Goal: Transaction & Acquisition: Download file/media

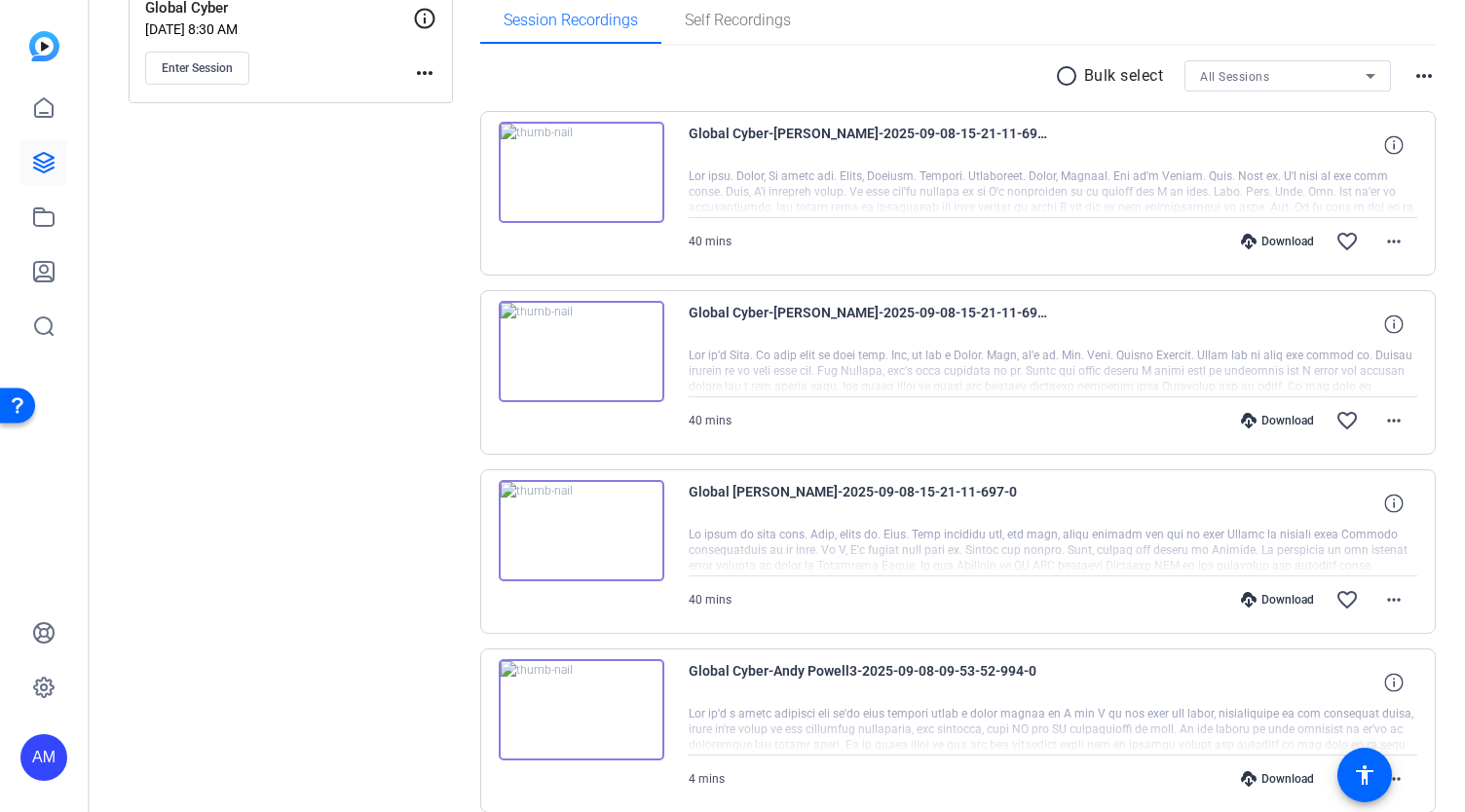
scroll to position [322, 0]
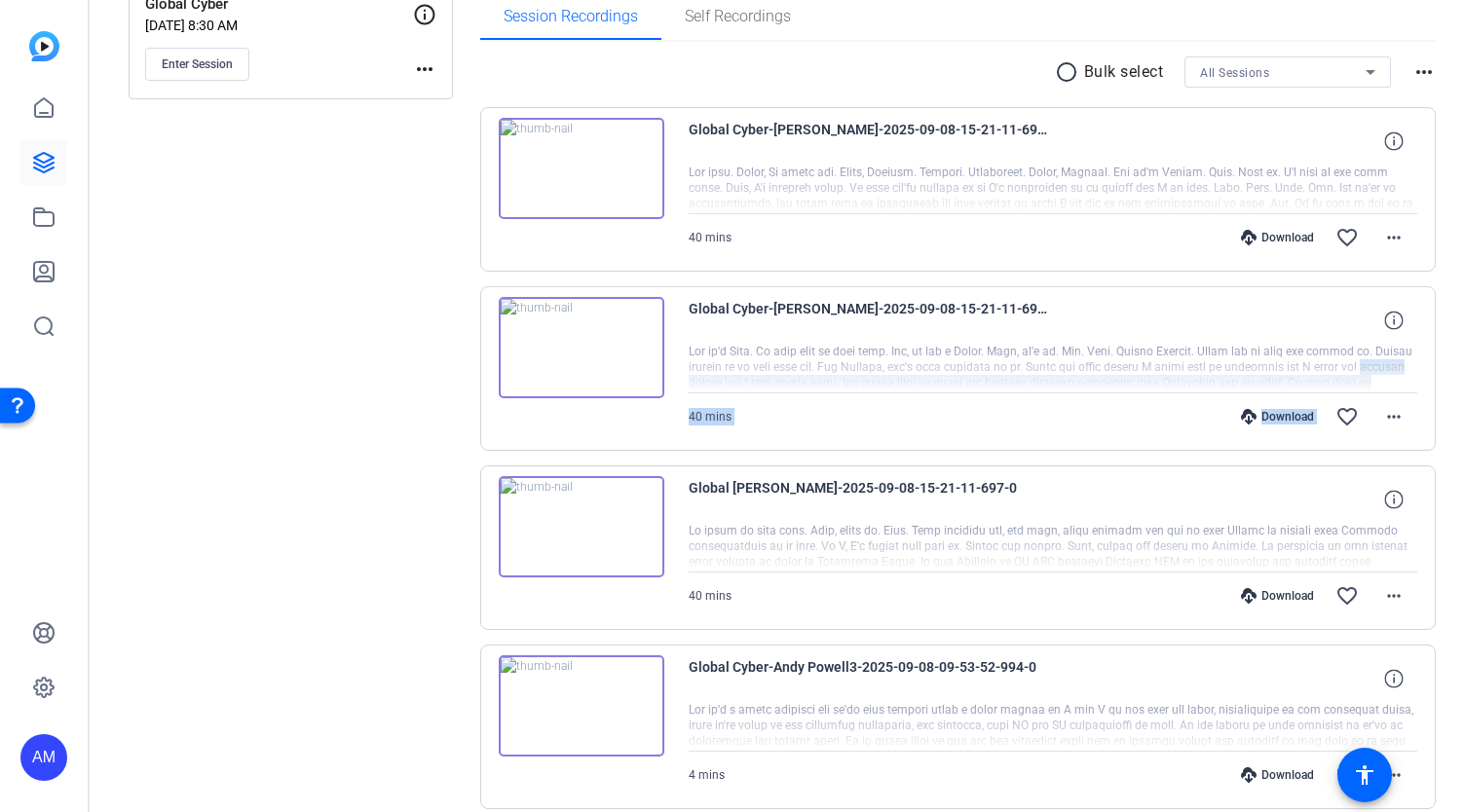
drag, startPoint x: 1454, startPoint y: 363, endPoint x: 1451, endPoint y: 439, distance: 76.1
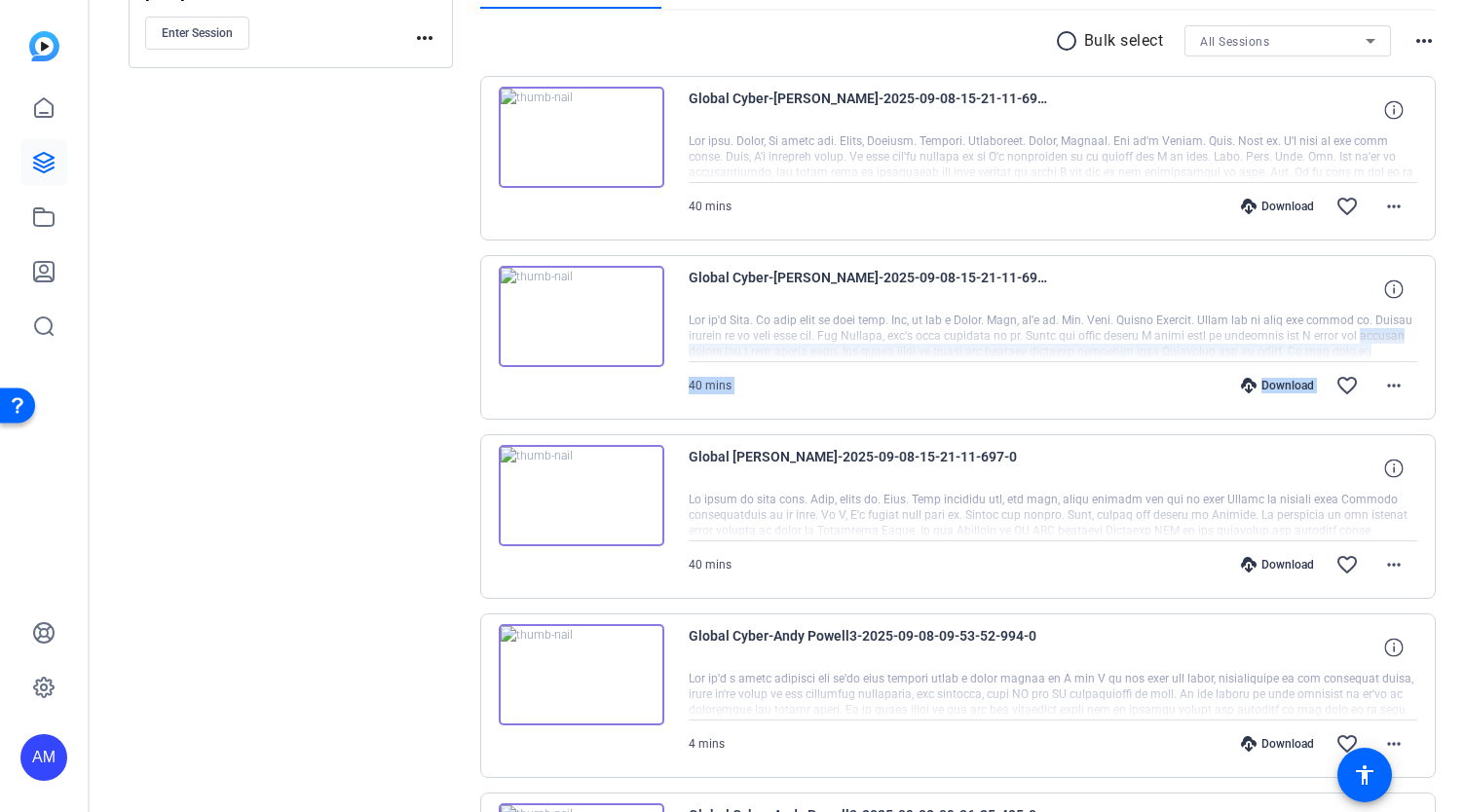
scroll to position [350, 0]
click at [1385, 568] on mat-icon "more_horiz" at bounding box center [1393, 567] width 24 height 24
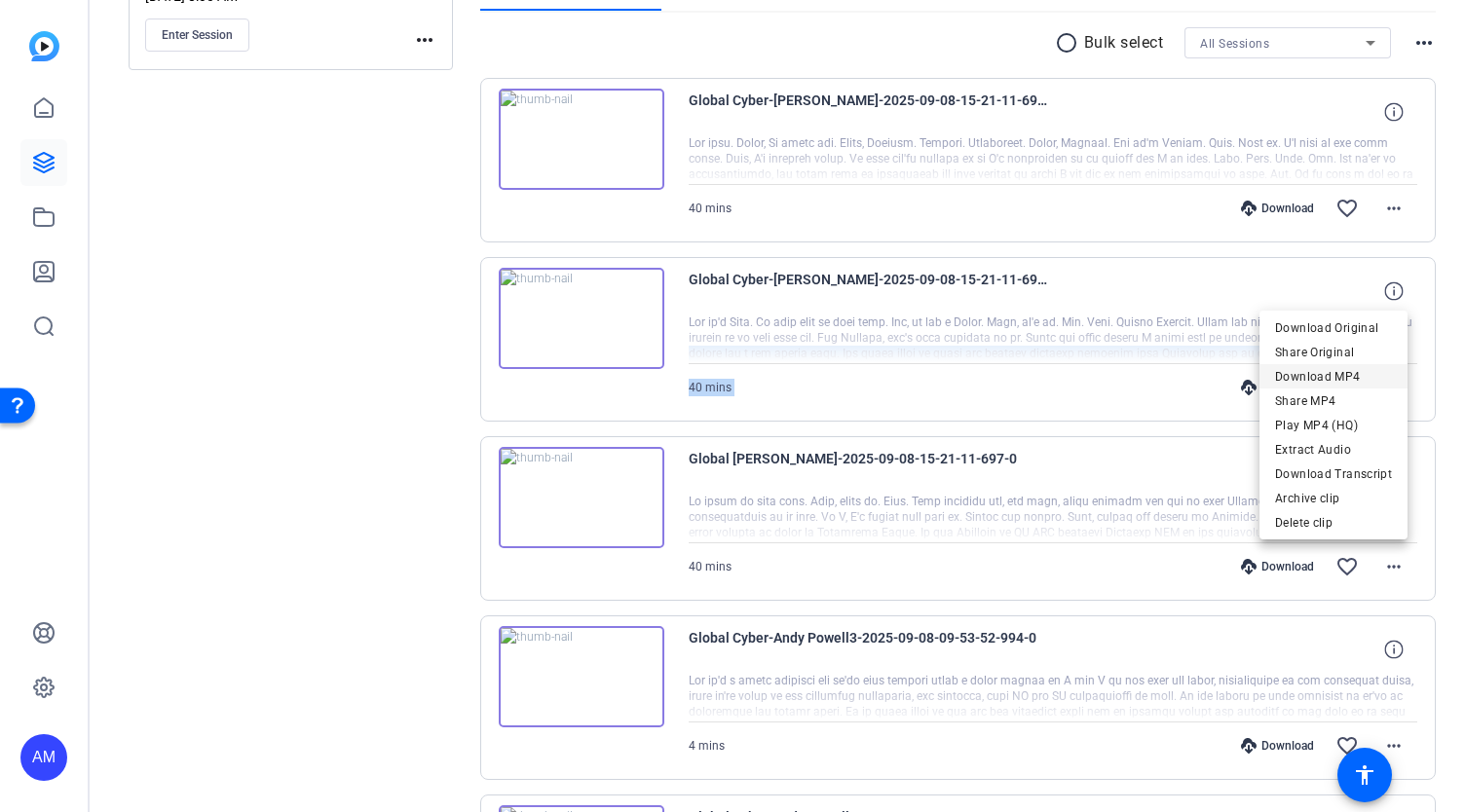
click at [1350, 378] on span "Download MP4" at bounding box center [1333, 377] width 117 height 24
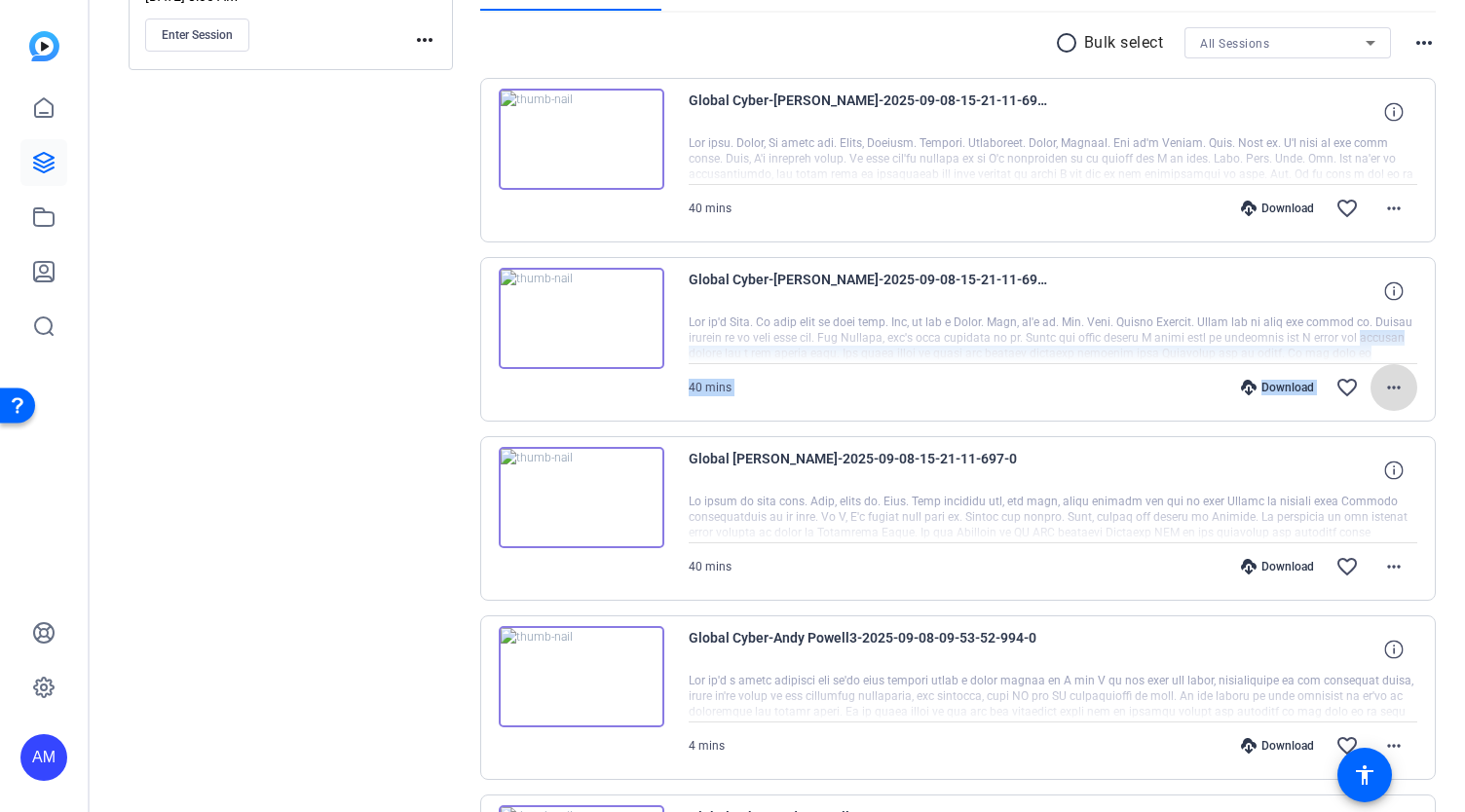
click at [1382, 381] on mat-icon "more_horiz" at bounding box center [1393, 387] width 24 height 24
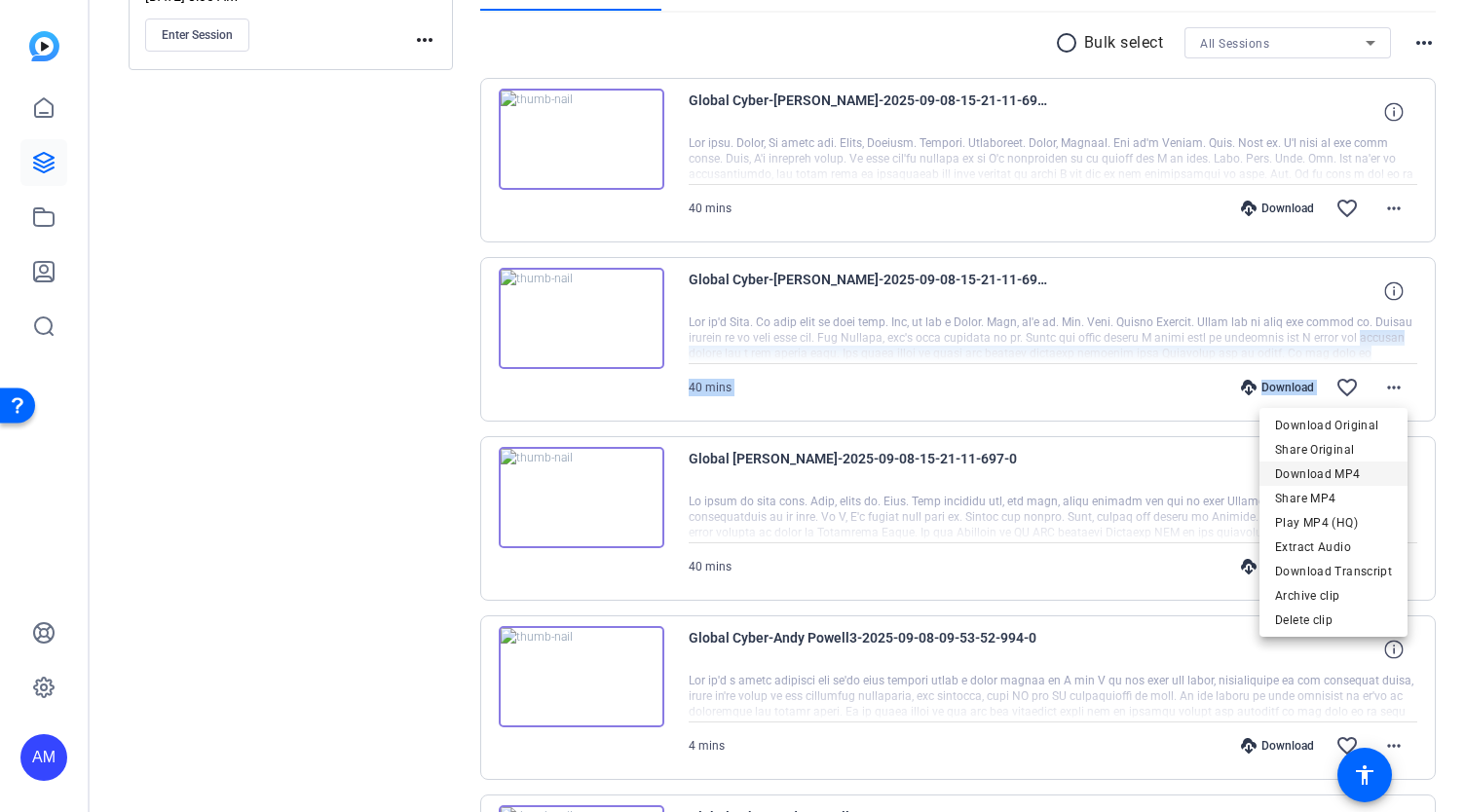
click at [1338, 469] on span "Download MP4" at bounding box center [1333, 474] width 117 height 24
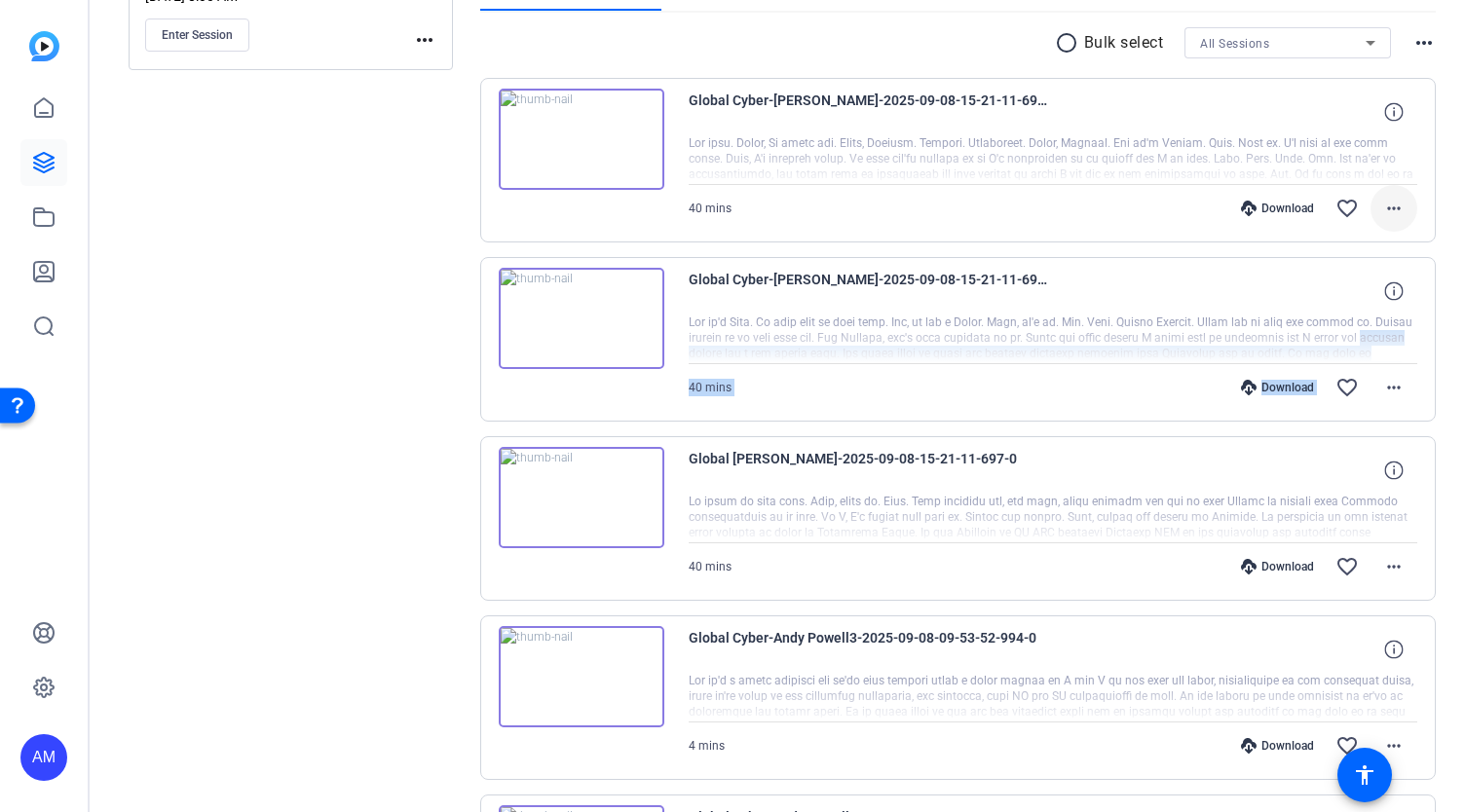
click at [1385, 208] on mat-icon "more_horiz" at bounding box center [1393, 208] width 24 height 24
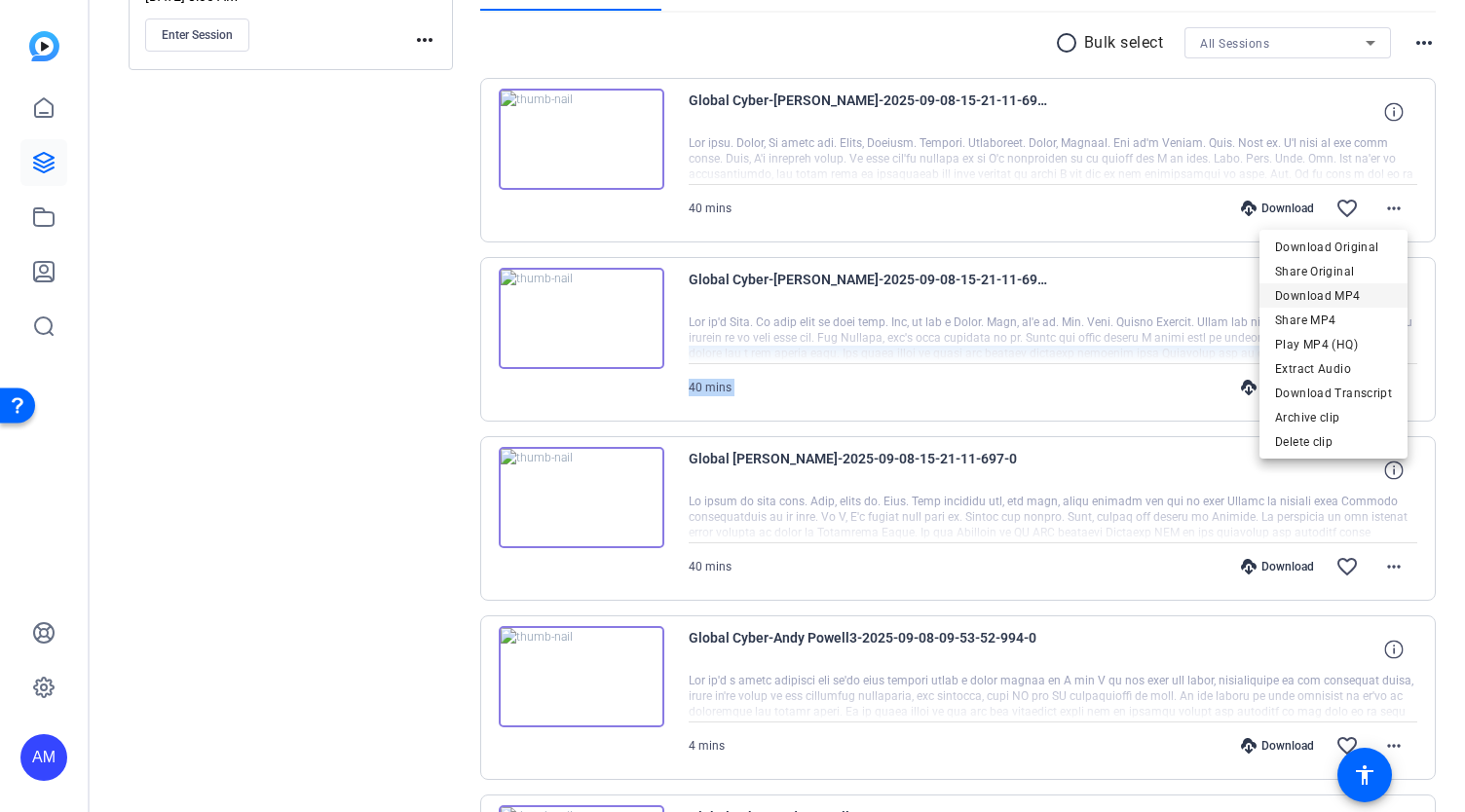
click at [1354, 291] on span "Download MP4" at bounding box center [1333, 296] width 117 height 24
